Goal: Find specific page/section: Find specific page/section

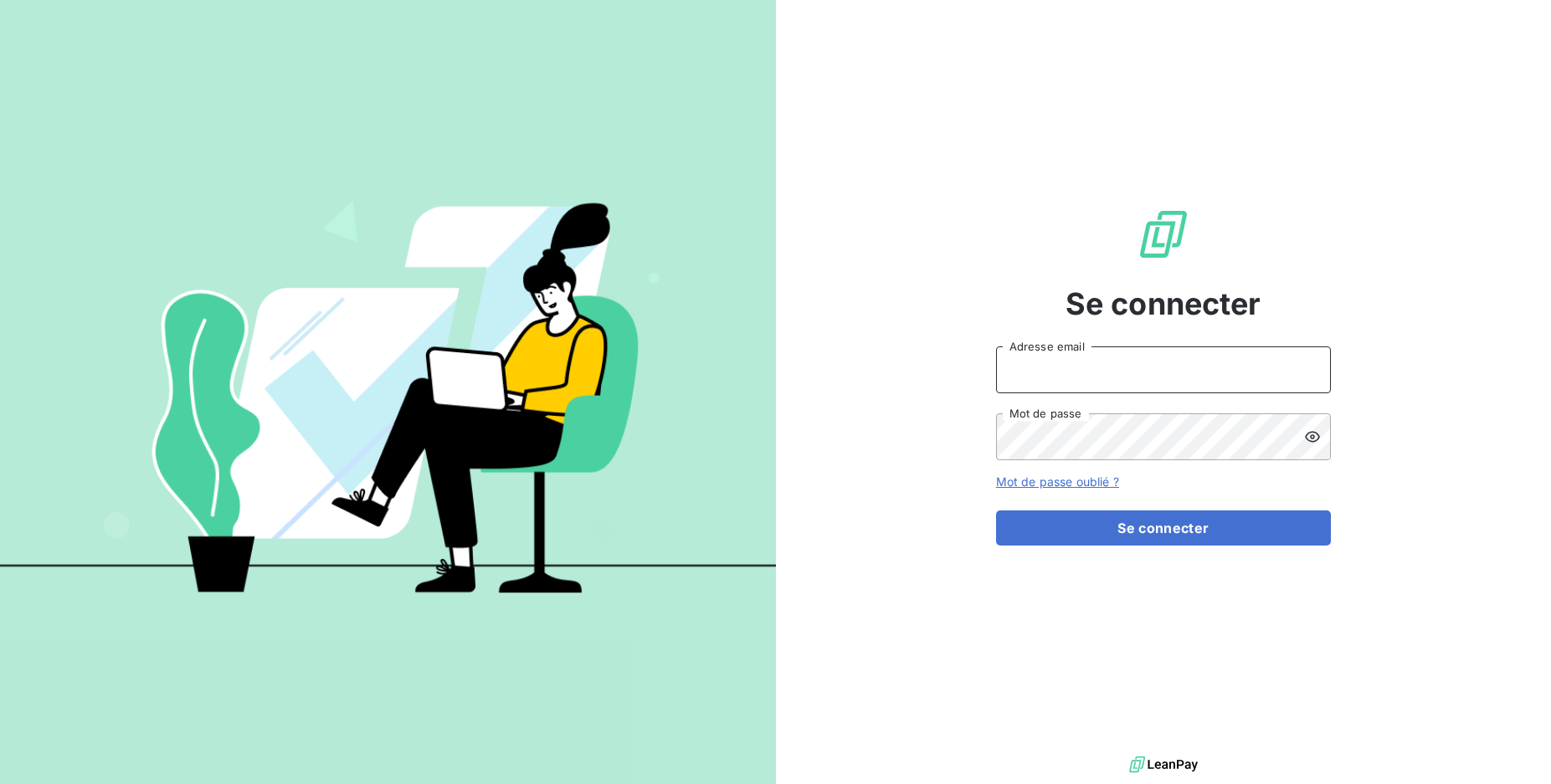
click at [1083, 372] on input "Adresse email" at bounding box center [1163, 370] width 334 height 47
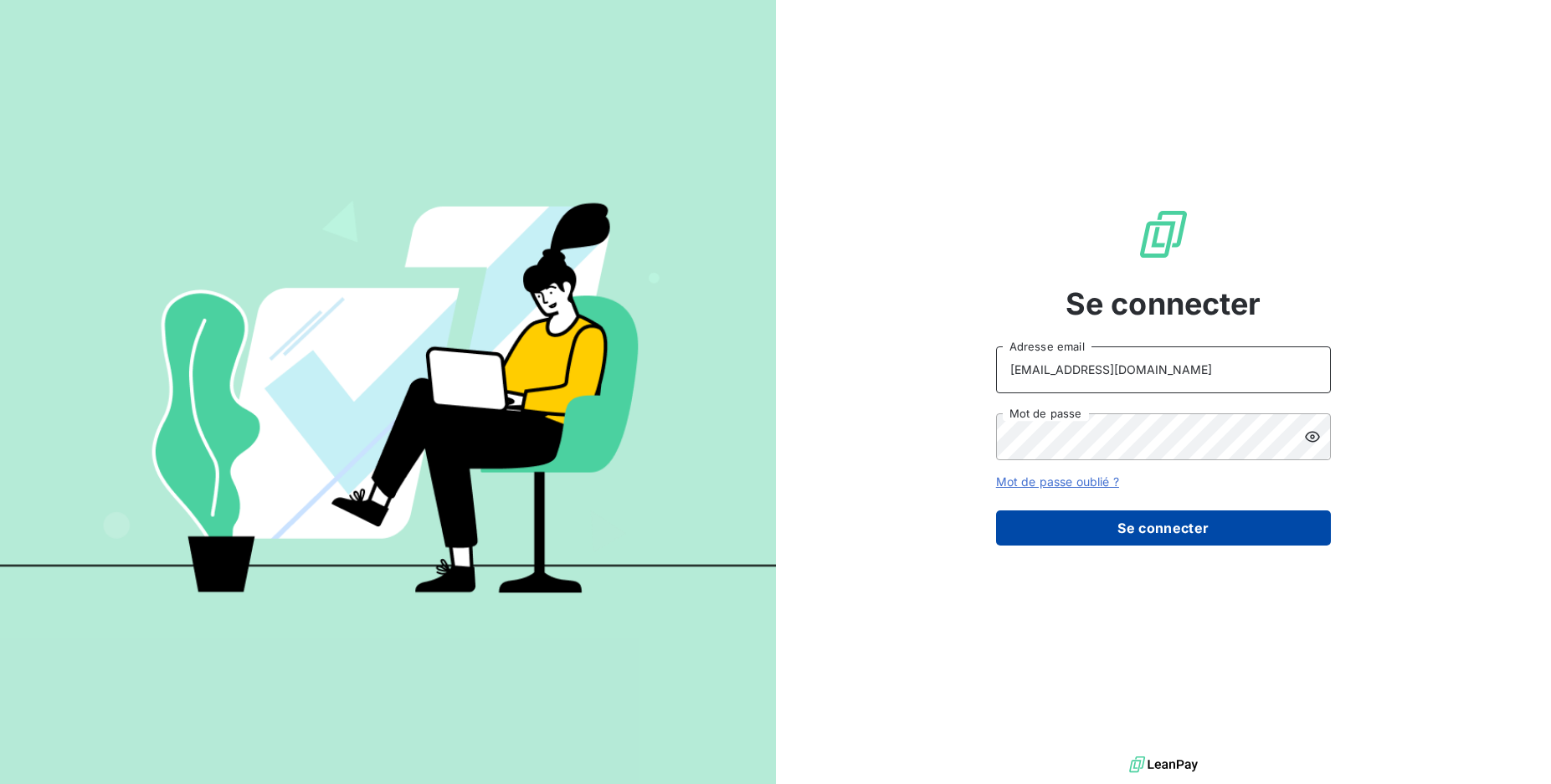
type input "[EMAIL_ADDRESS][DOMAIN_NAME]"
click at [1129, 524] on button "Se connecter" at bounding box center [1163, 528] width 334 height 35
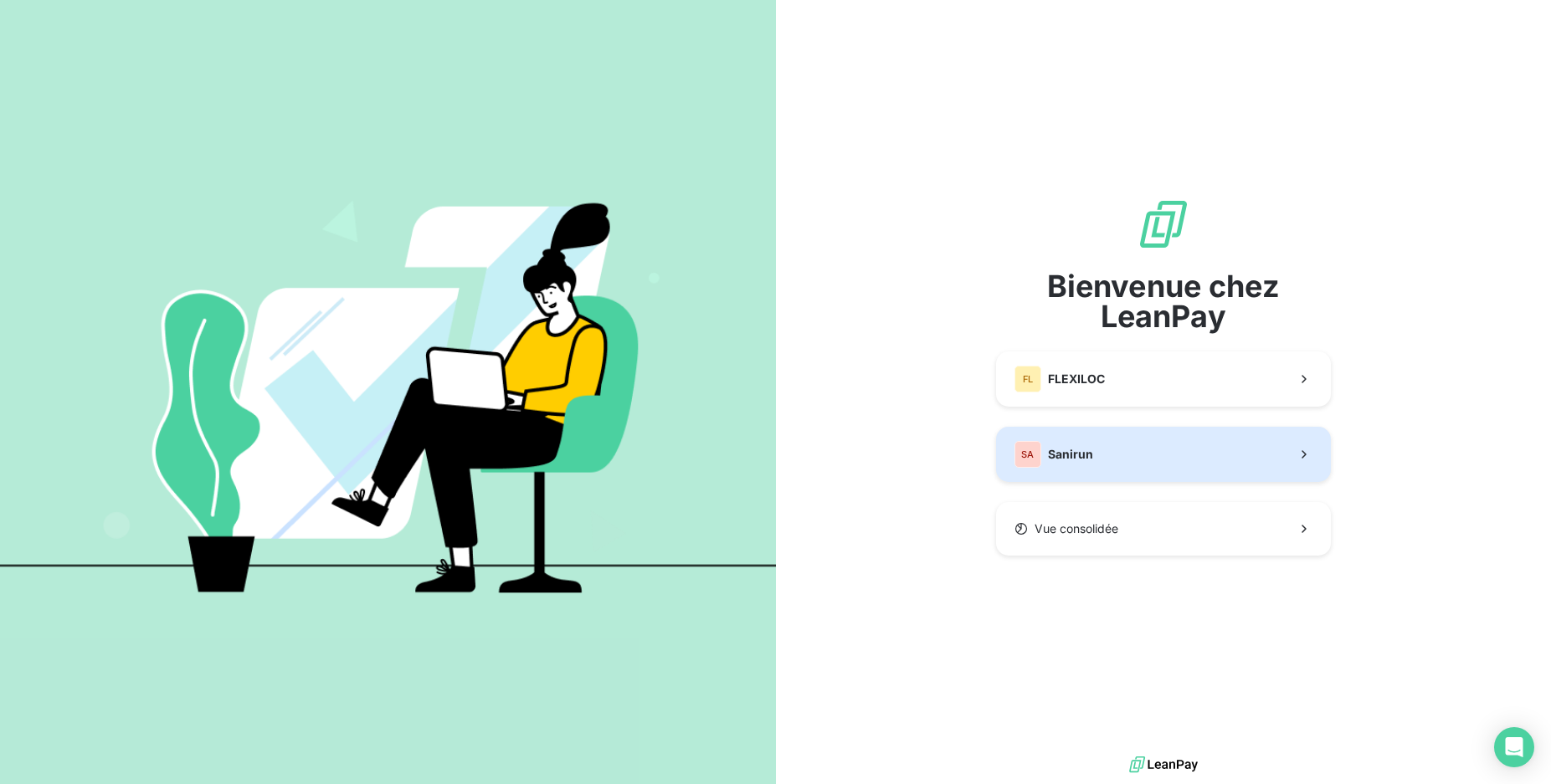
click at [1083, 432] on button "SA Sanirun" at bounding box center [1163, 453] width 334 height 55
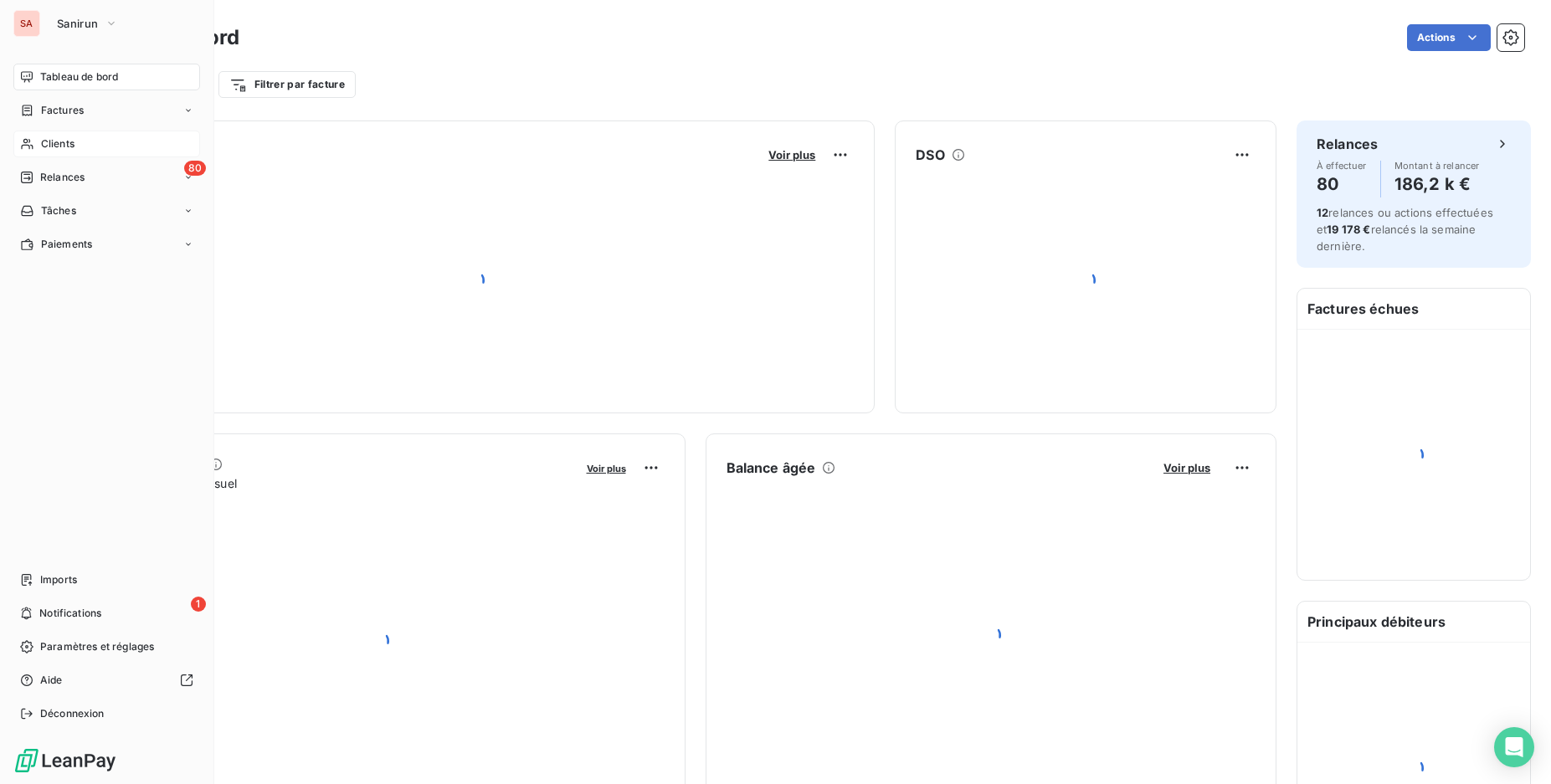
click at [34, 153] on div "Clients" at bounding box center [106, 143] width 186 height 27
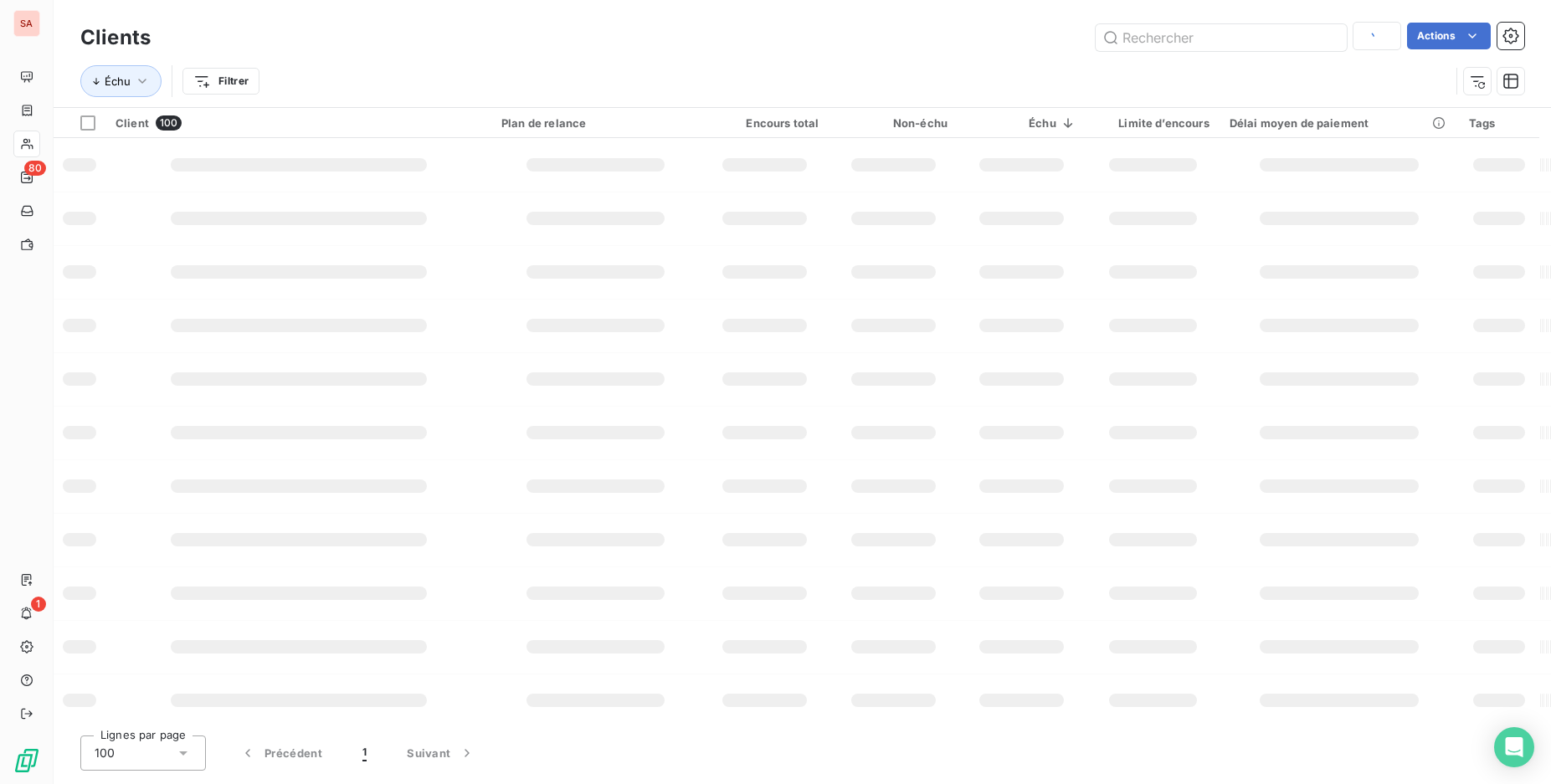
type input "eperon"
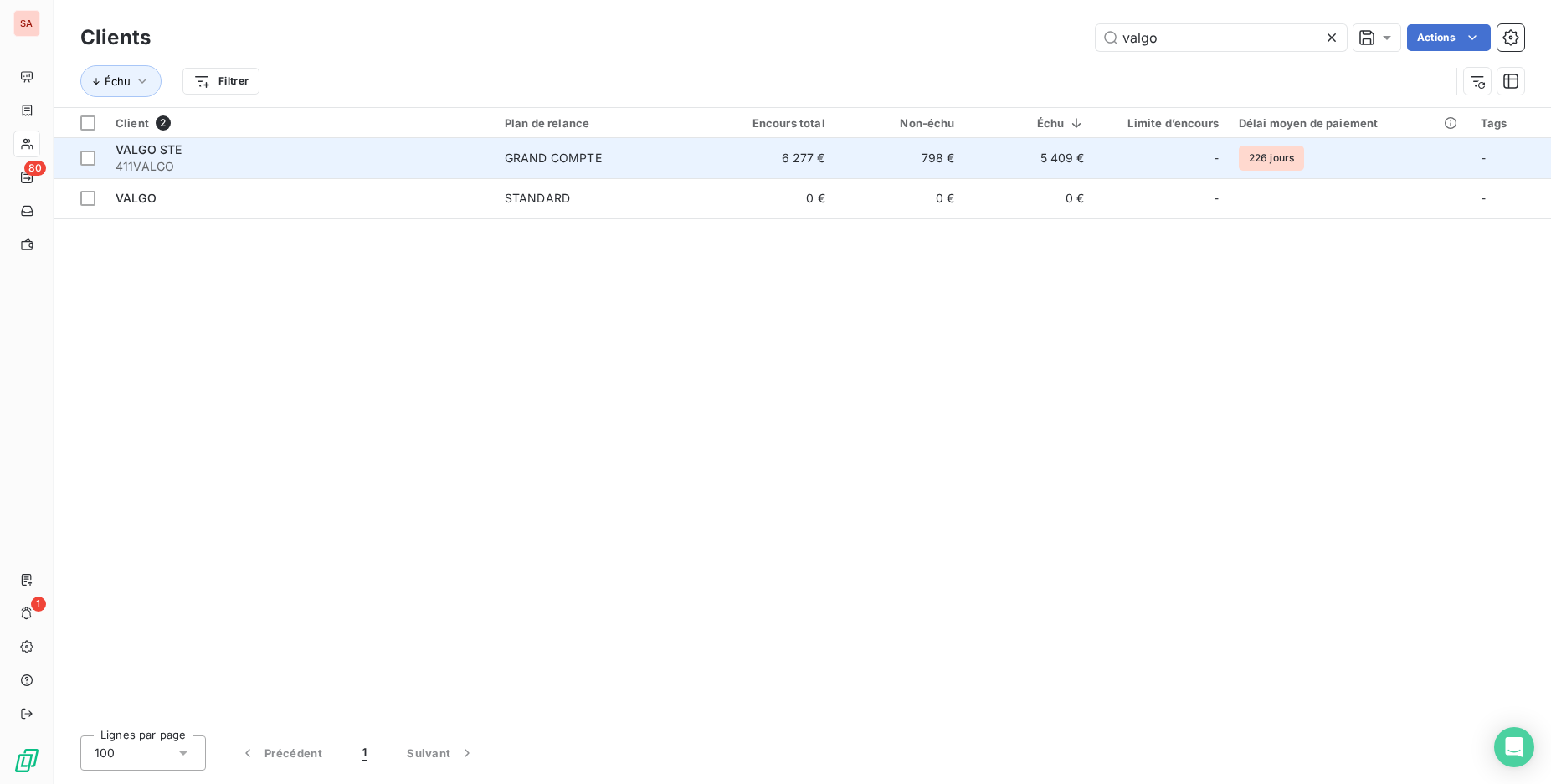
type input "valgo"
click at [905, 169] on td "798 €" at bounding box center [900, 157] width 129 height 40
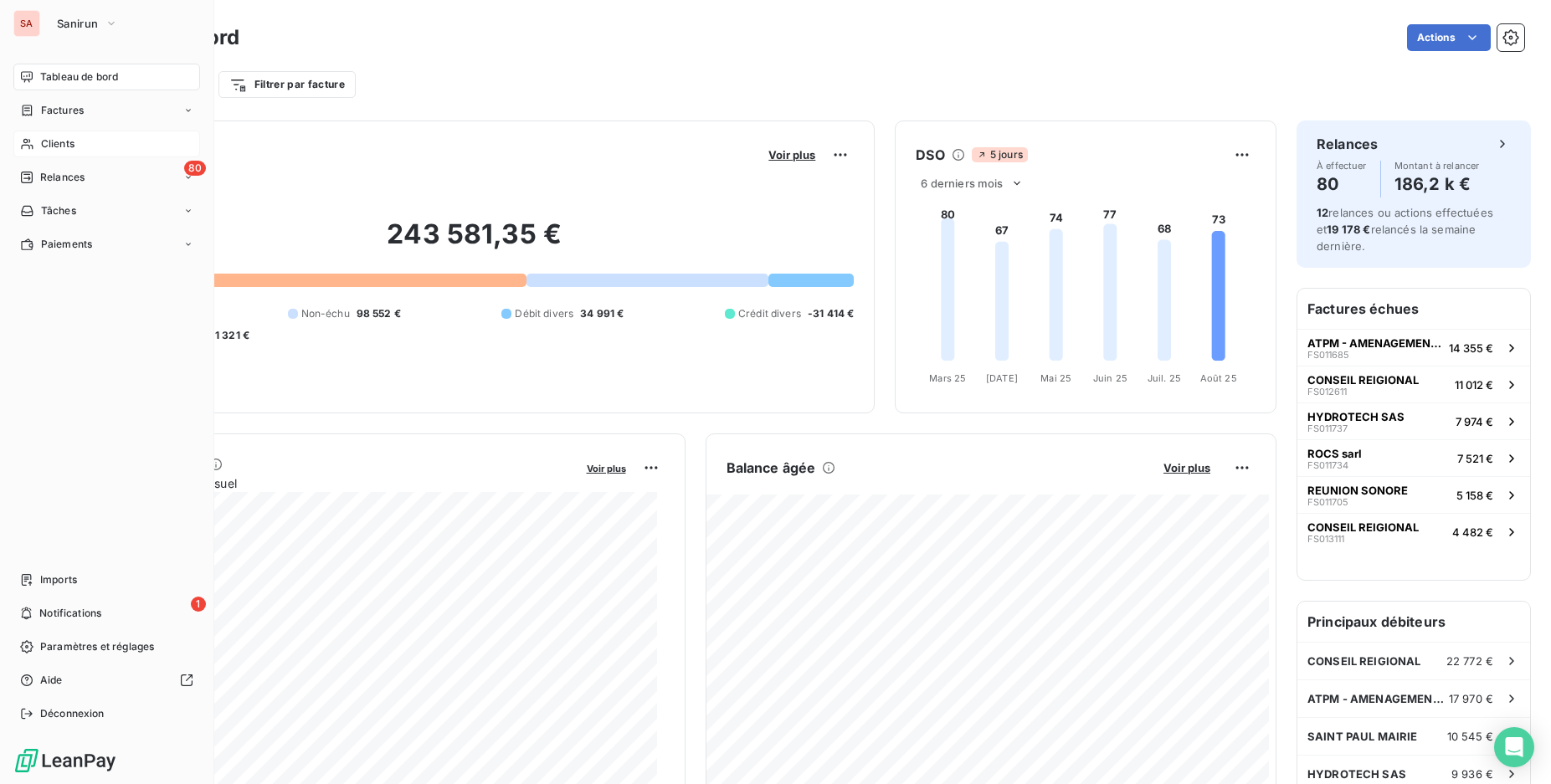
click at [52, 139] on span "Clients" at bounding box center [58, 143] width 34 height 15
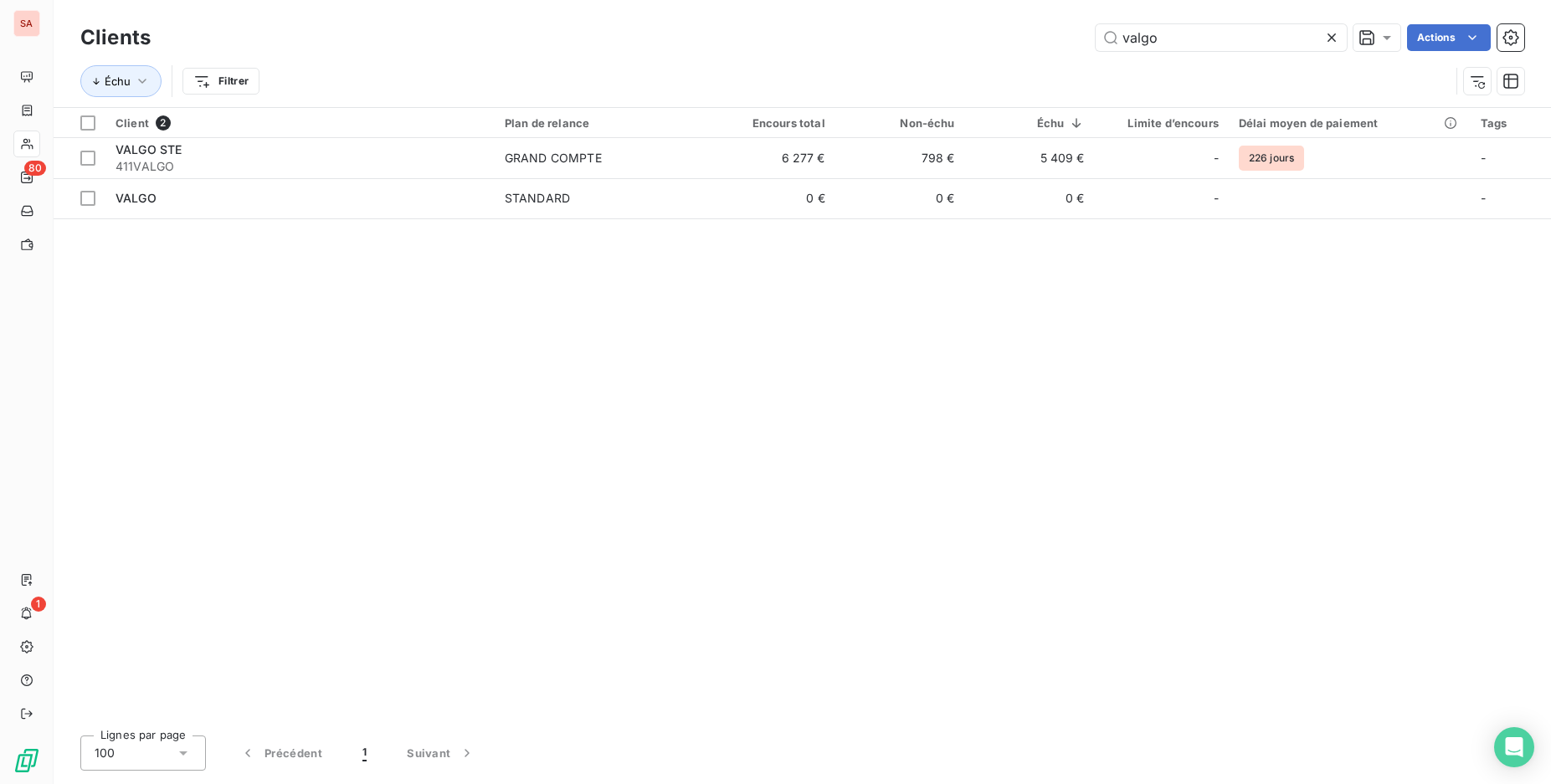
type input "valgo"
